Goal: Task Accomplishment & Management: Complete application form

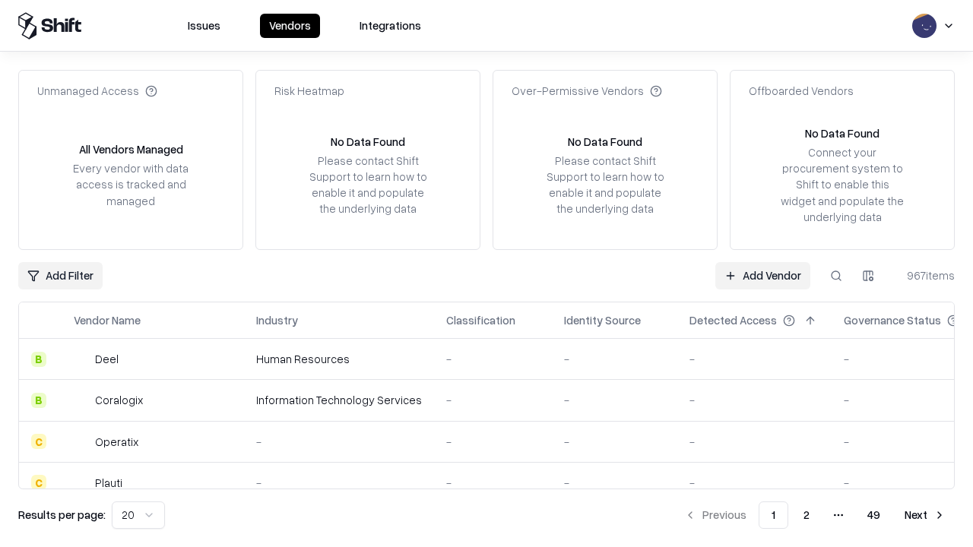
click at [762, 275] on link "Add Vendor" at bounding box center [762, 275] width 95 height 27
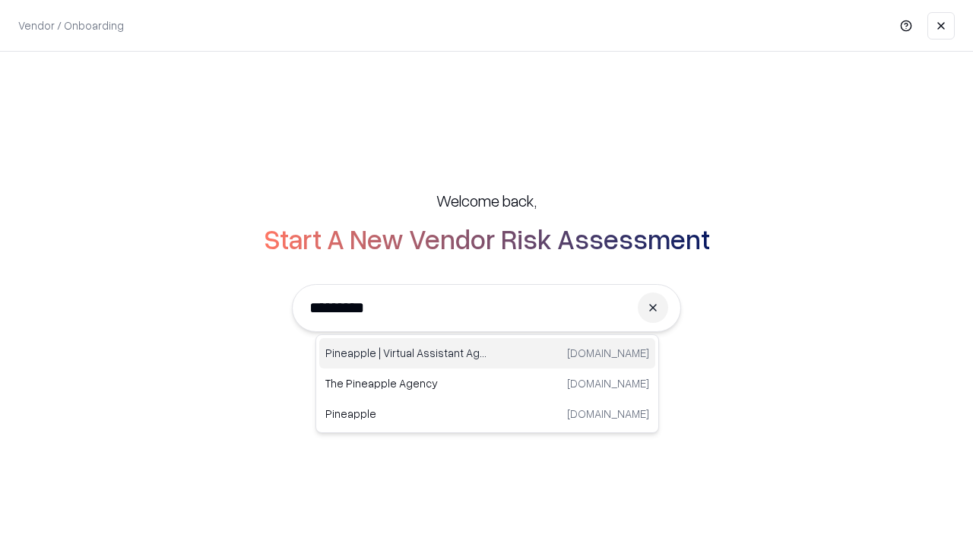
click at [487, 353] on div "Pineapple | Virtual Assistant Agency [DOMAIN_NAME]" at bounding box center [487, 353] width 336 height 30
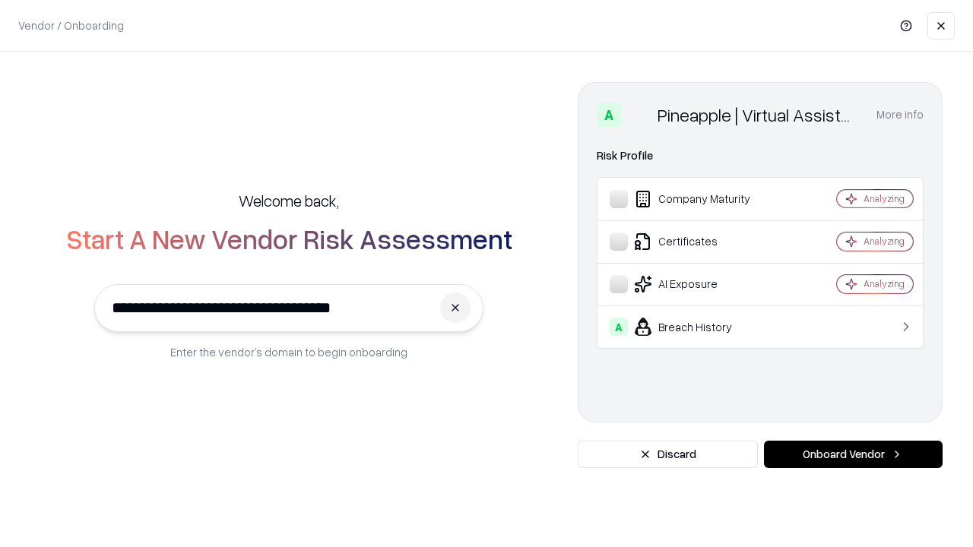
type input "**********"
click at [853, 455] on button "Onboard Vendor" at bounding box center [853, 454] width 179 height 27
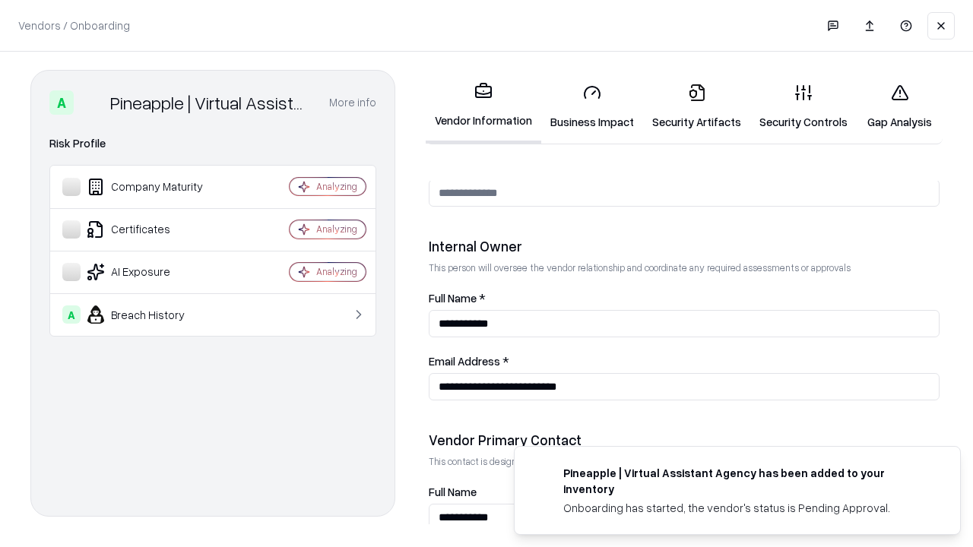
scroll to position [787, 0]
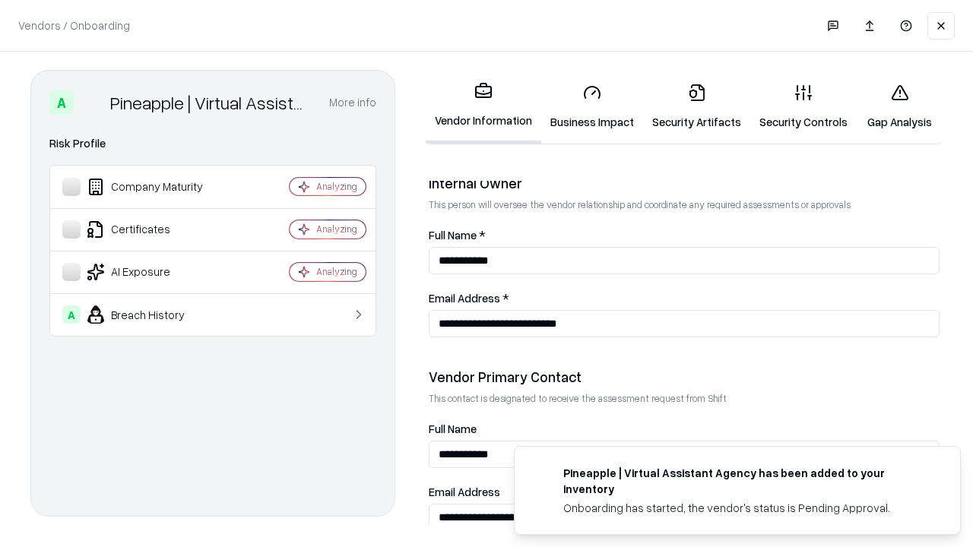
click at [592, 106] on link "Business Impact" at bounding box center [592, 106] width 102 height 71
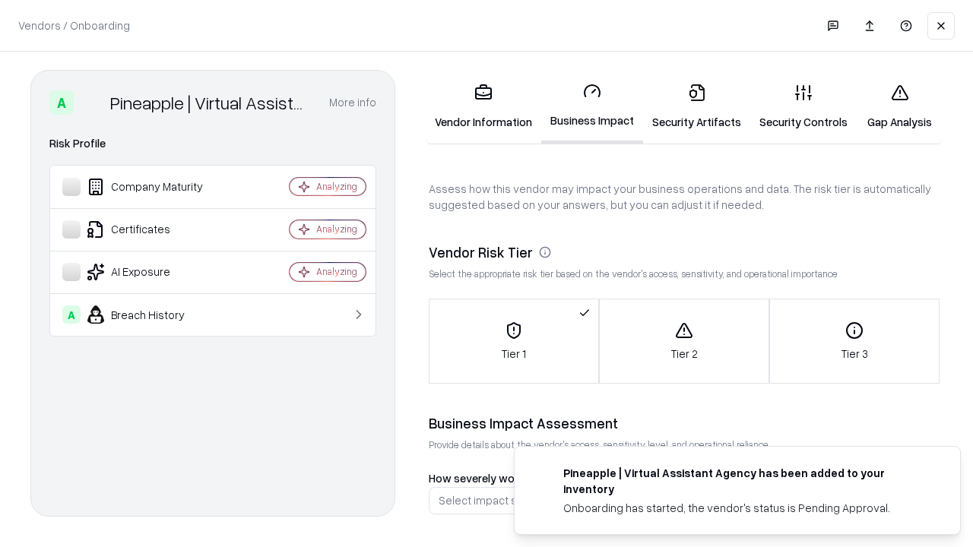
click at [899, 106] on link "Gap Analysis" at bounding box center [900, 106] width 86 height 71
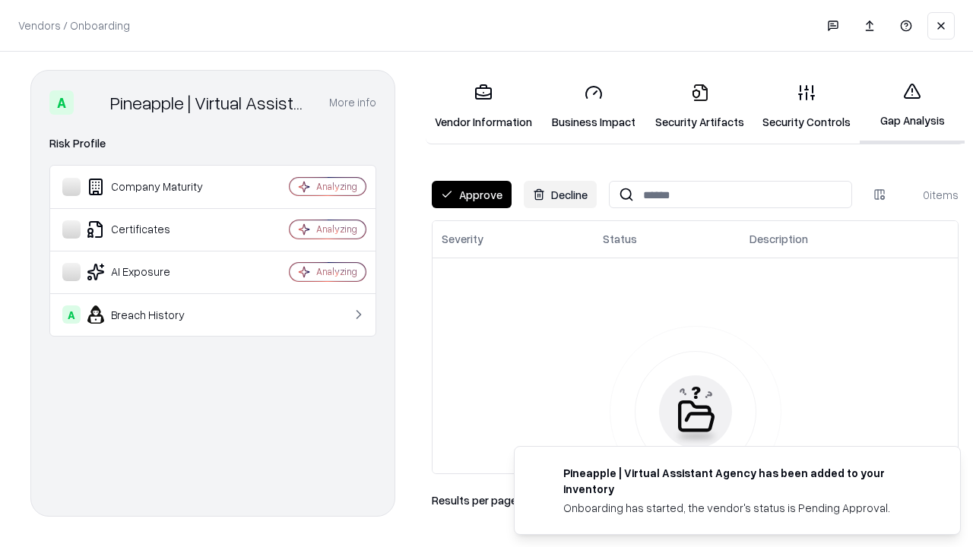
click at [471, 195] on button "Approve" at bounding box center [472, 194] width 80 height 27
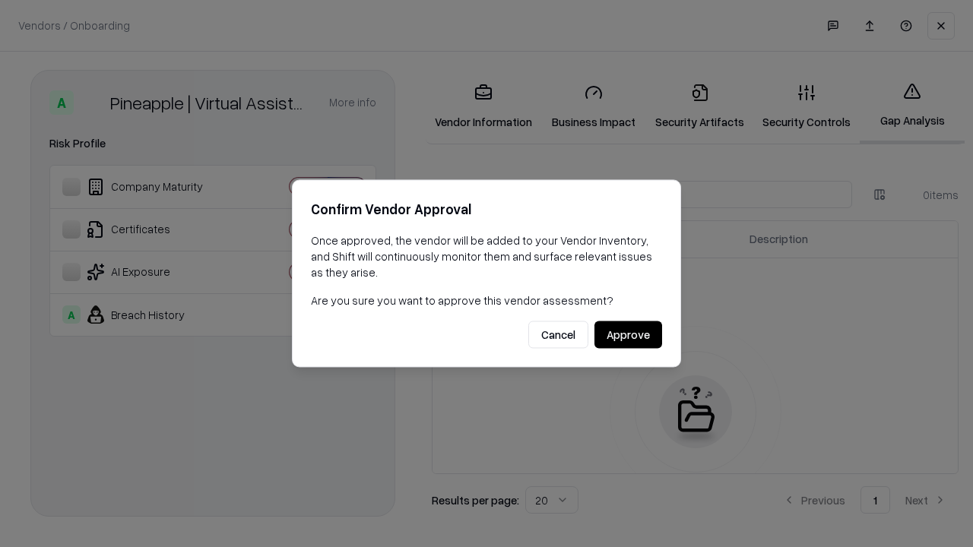
click at [628, 334] on button "Approve" at bounding box center [628, 335] width 68 height 27
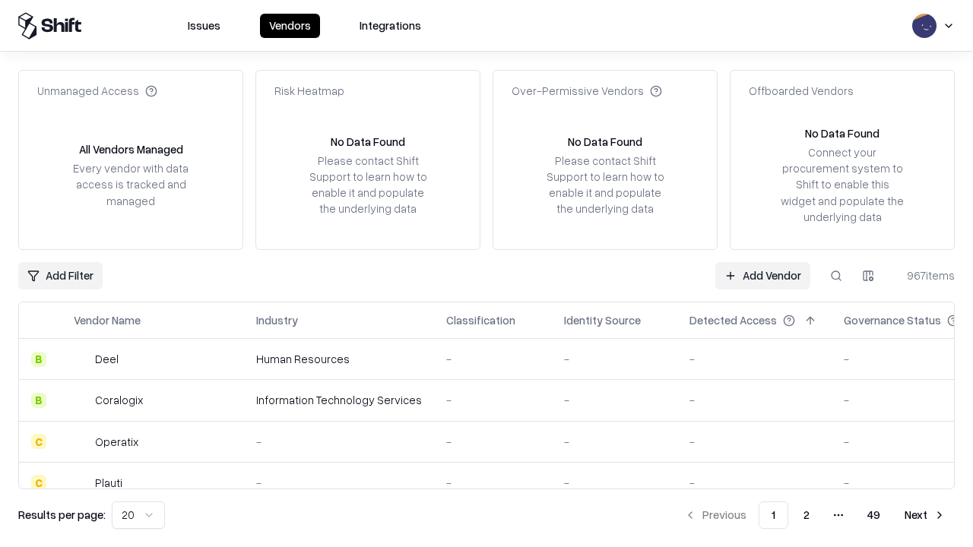
type input "**********"
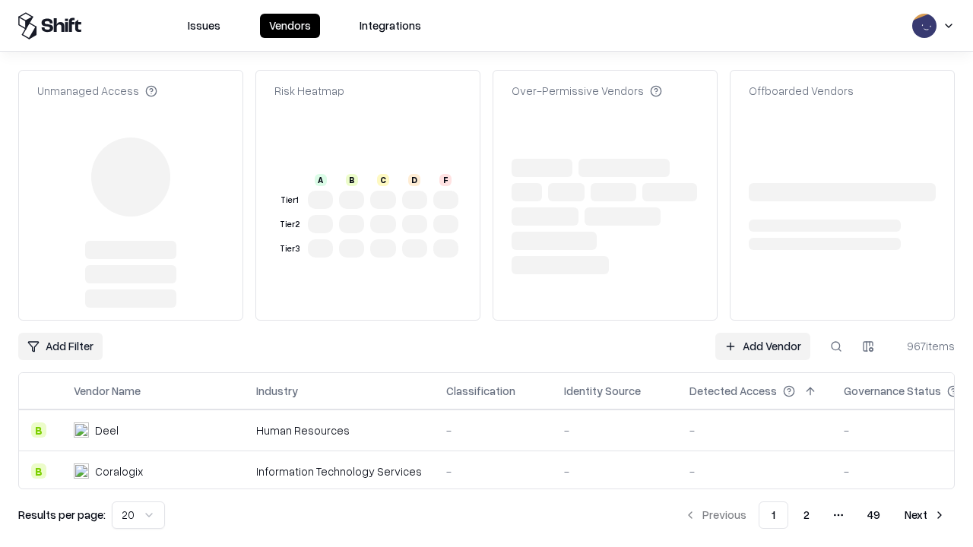
click at [762, 333] on link "Add Vendor" at bounding box center [762, 346] width 95 height 27
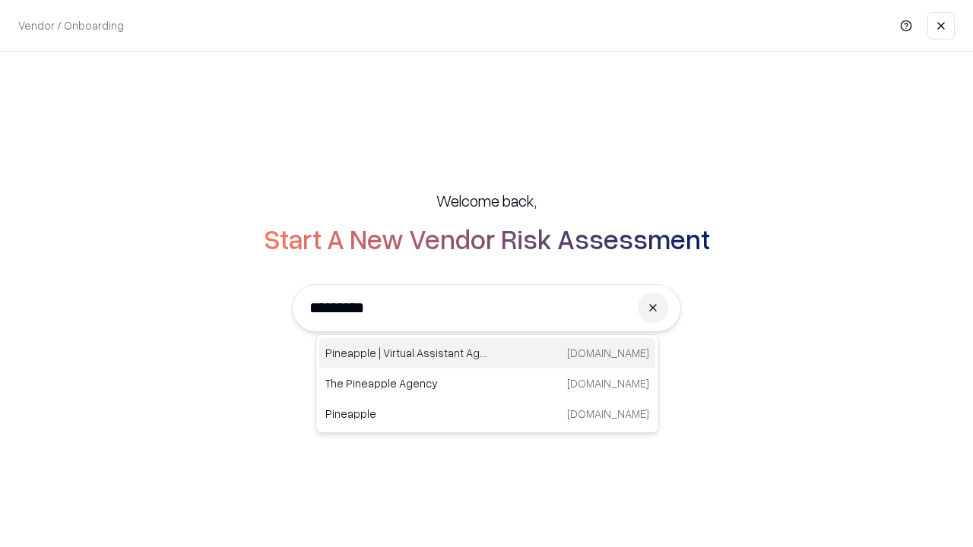
click at [487, 353] on div "Pineapple | Virtual Assistant Agency [DOMAIN_NAME]" at bounding box center [487, 353] width 336 height 30
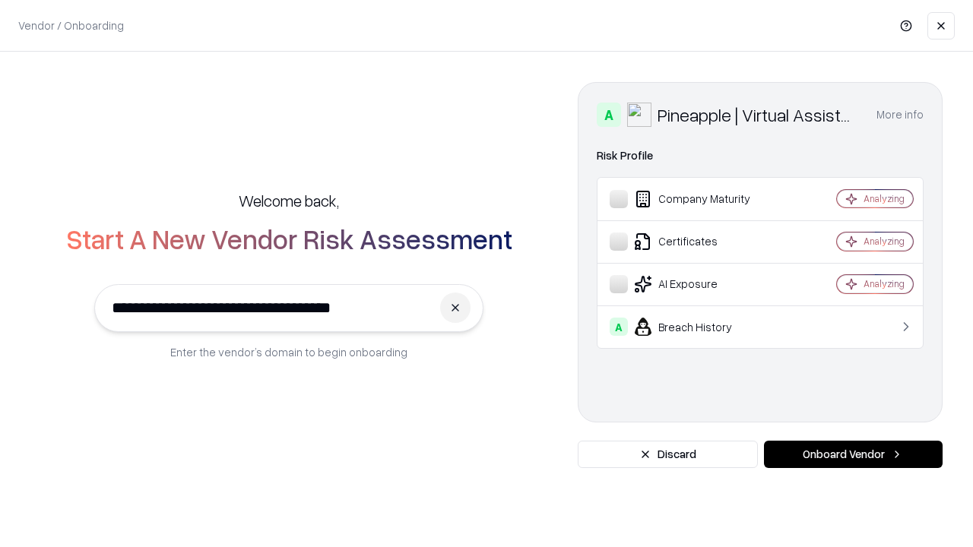
type input "**********"
click at [853, 455] on button "Onboard Vendor" at bounding box center [853, 454] width 179 height 27
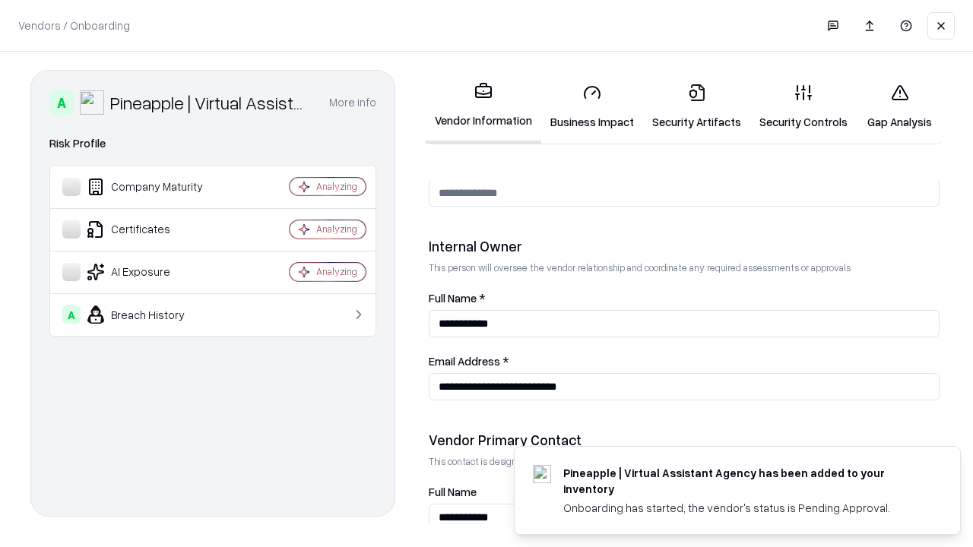
scroll to position [787, 0]
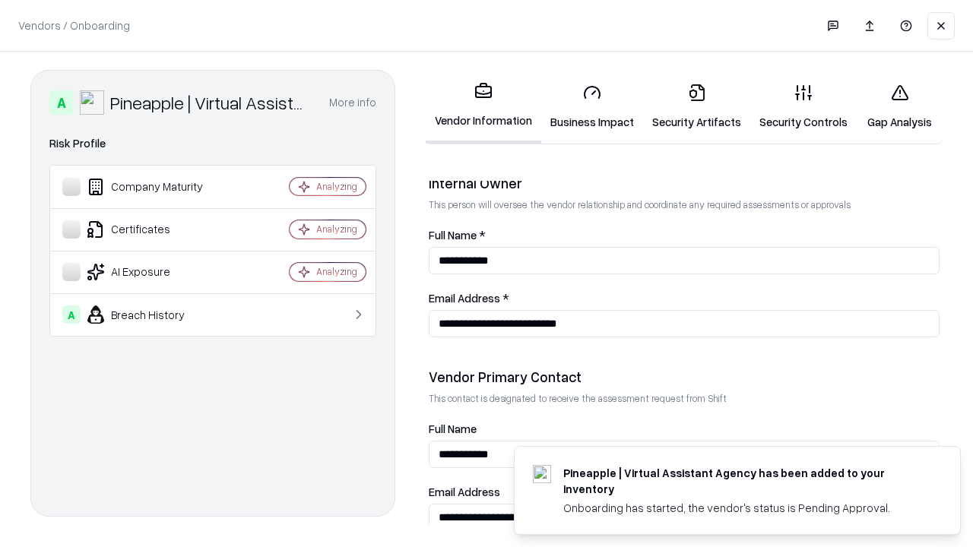
click at [899, 106] on link "Gap Analysis" at bounding box center [900, 106] width 86 height 71
